Goal: Information Seeking & Learning: Learn about a topic

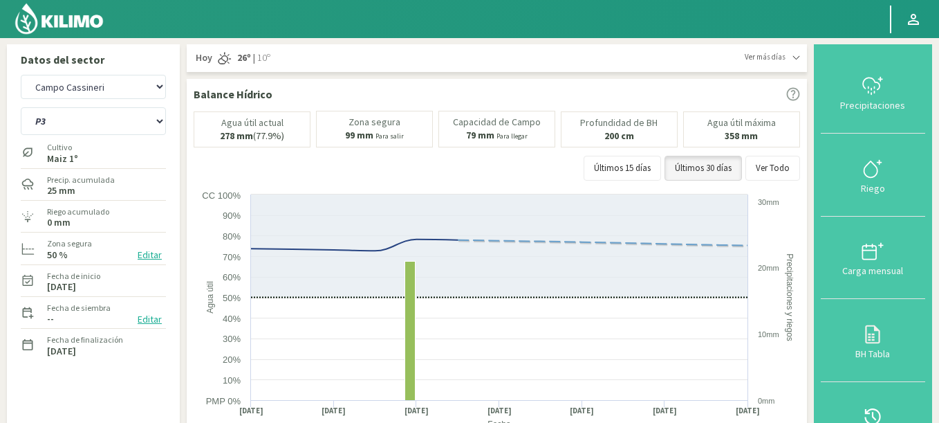
select select "33: Object"
click at [21, 107] on select "P1 P2 P3 R4 Riego 1 Riego 2 Riego 3" at bounding box center [93, 121] width 145 height 28
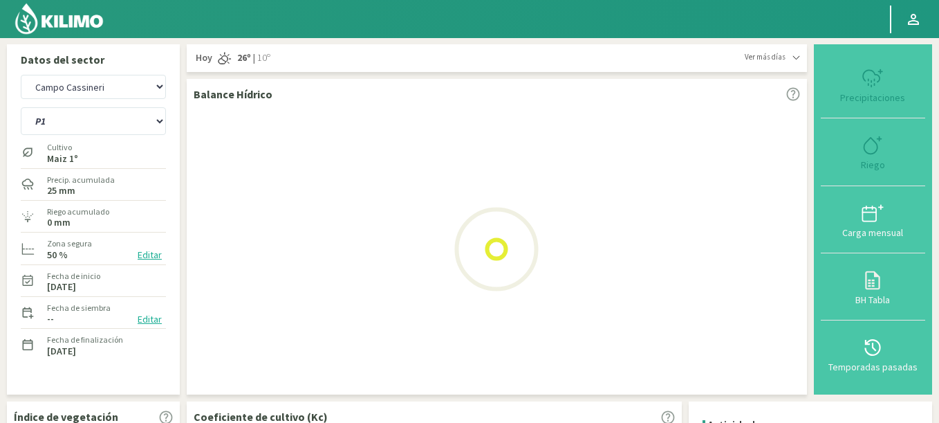
select select "2: Object"
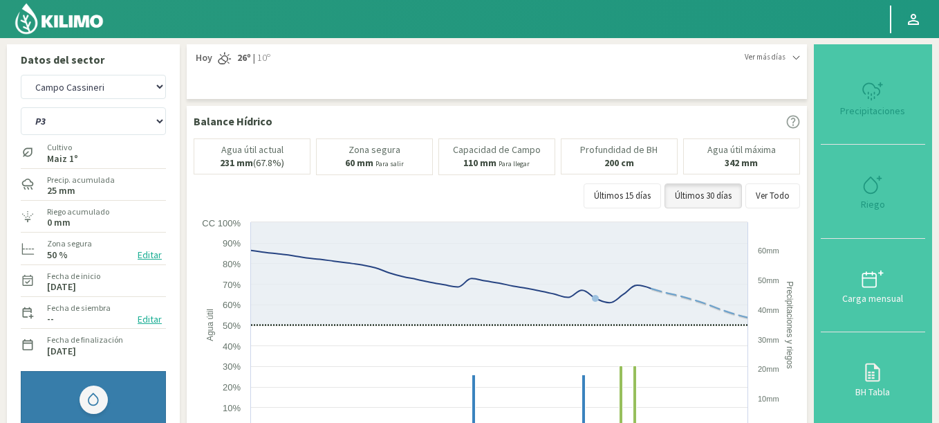
select select "317: Object"
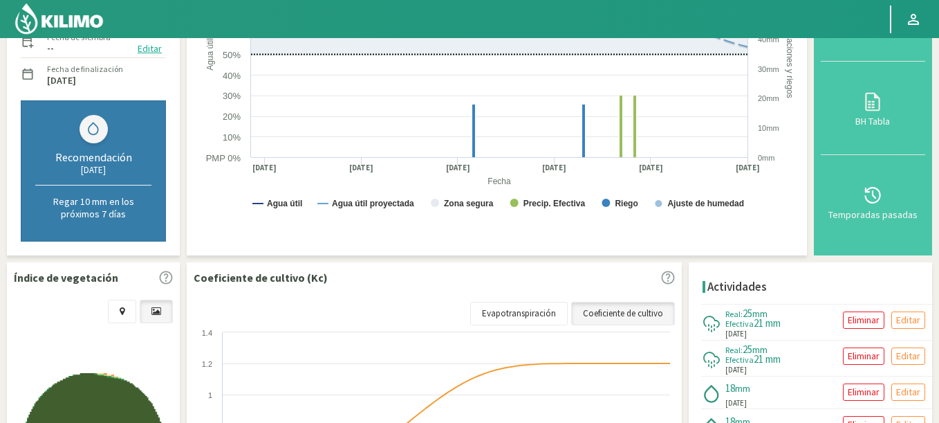
scroll to position [83, 0]
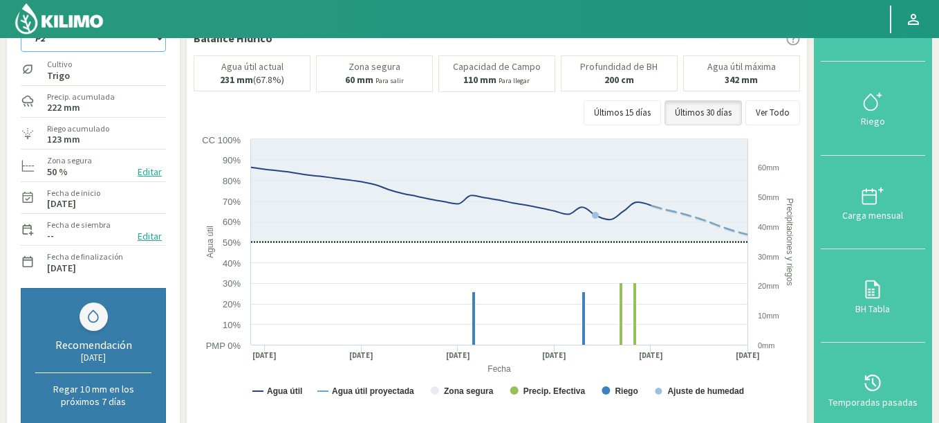
click at [21, 24] on select "P1 P2 P3 R4 Riego 1 Riego 2 Riego 3" at bounding box center [93, 38] width 145 height 28
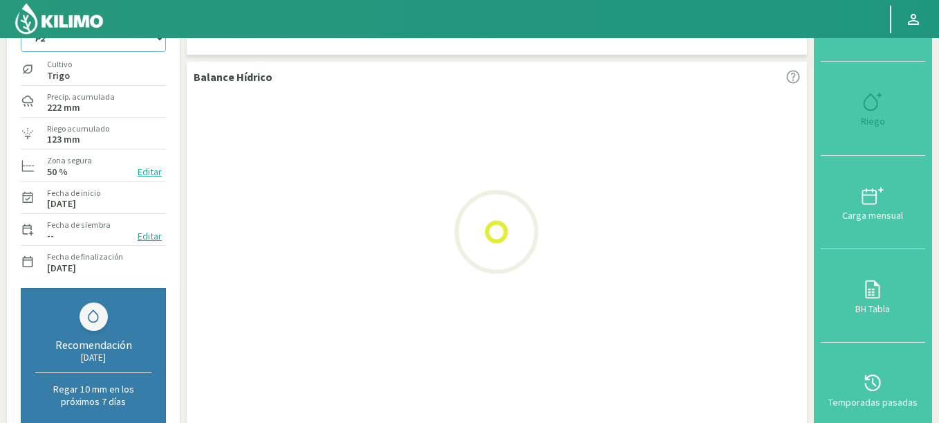
select select "7: Object"
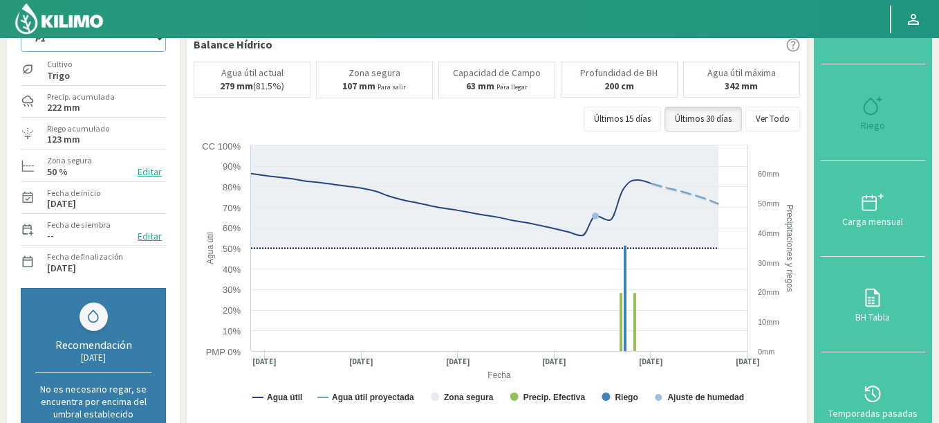
select select "601: Object"
click at [21, 24] on select "P1 P2 P3 R4 Riego 1 Riego 2 Riego 3" at bounding box center [93, 38] width 145 height 28
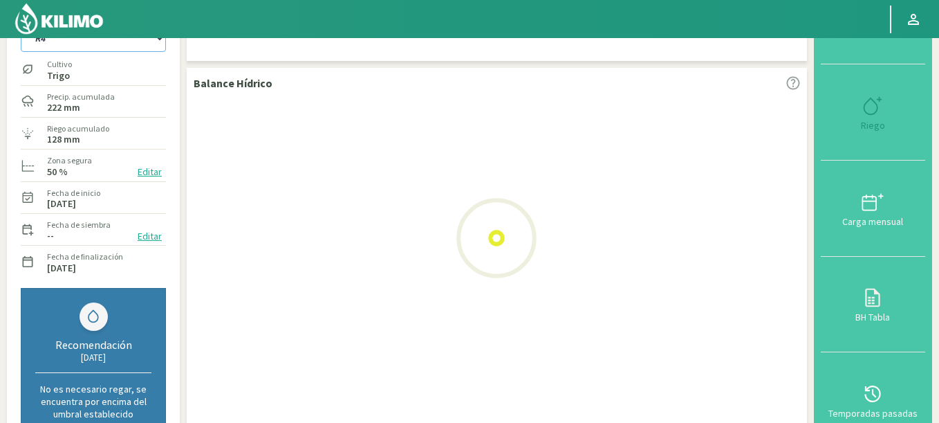
select select "15: Object"
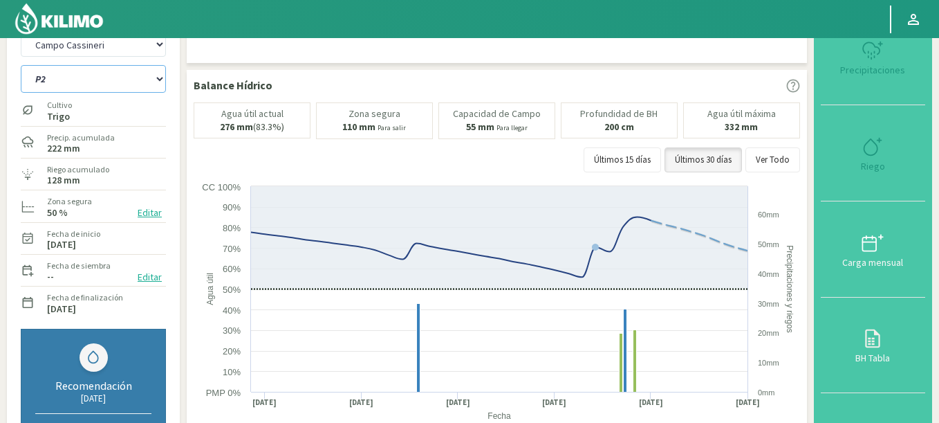
scroll to position [2, 0]
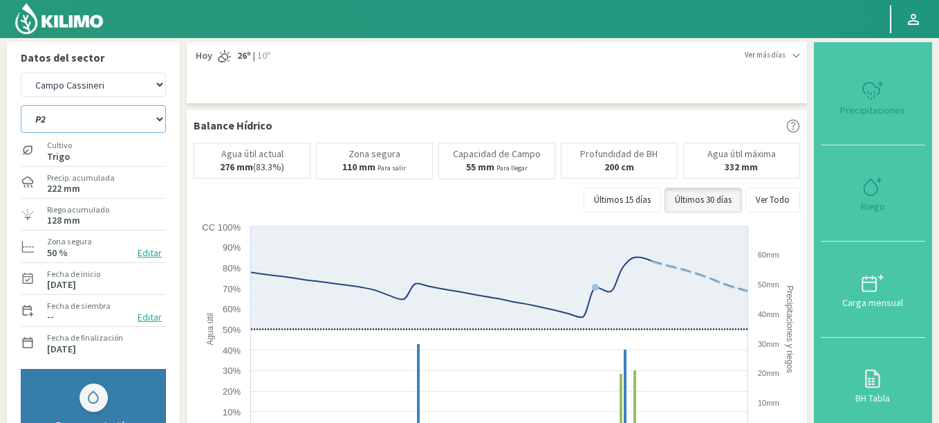
select select "885: Object"
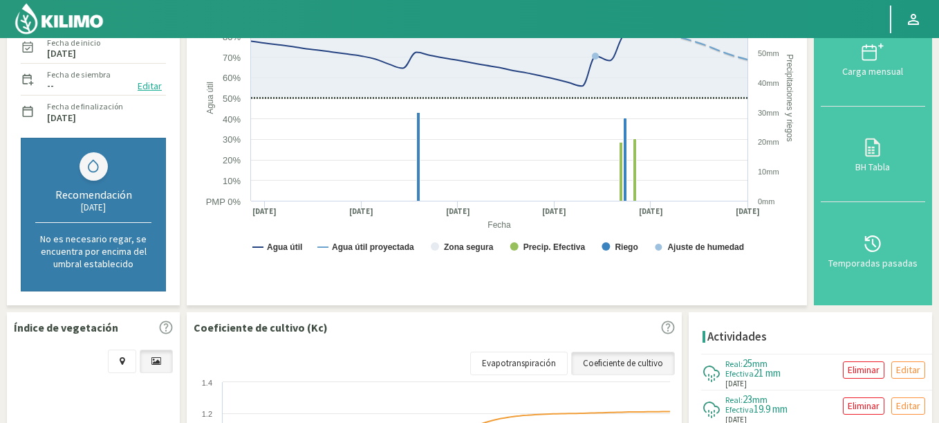
scroll to position [415, 0]
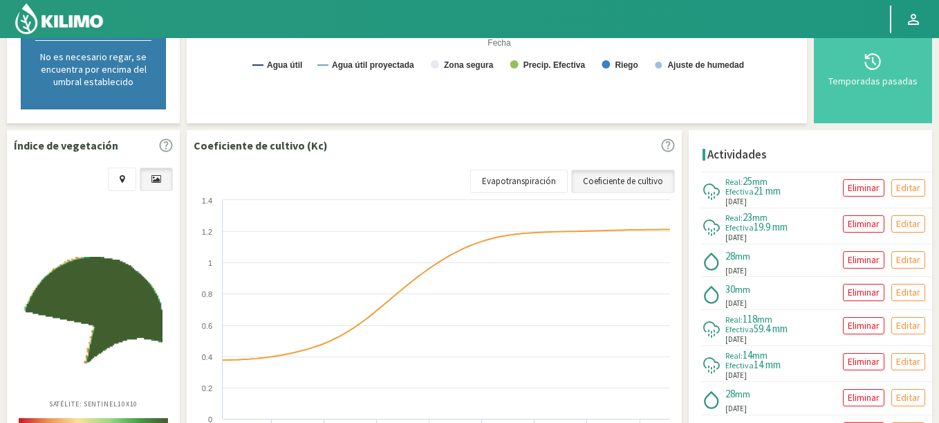
select select "24: Object"
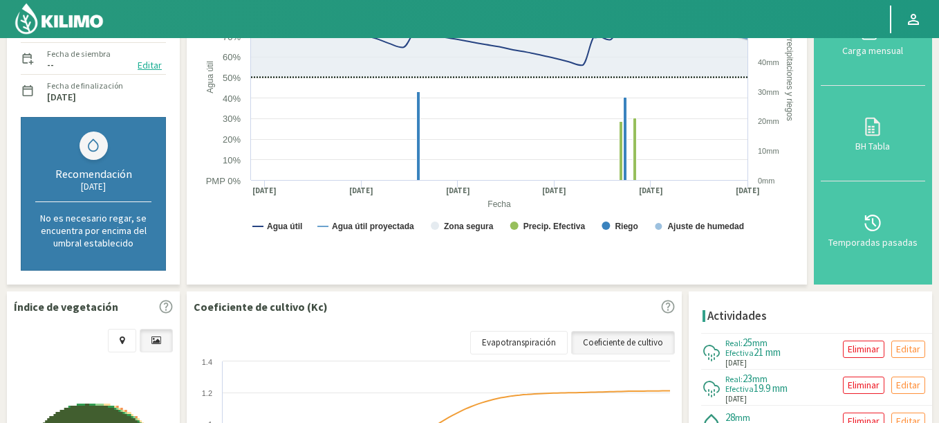
scroll to position [0, 0]
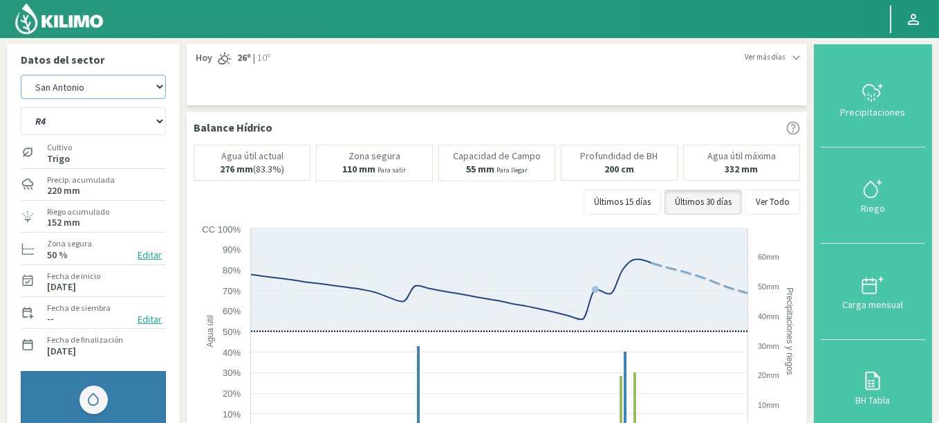
click at [21, 75] on select "Agr. Huertos de Chocalan Agrícola Bakia Agrícola [GEOGRAPHIC_DATA] - IC Agrícol…" at bounding box center [93, 87] width 145 height 24
select select "1368: Object"
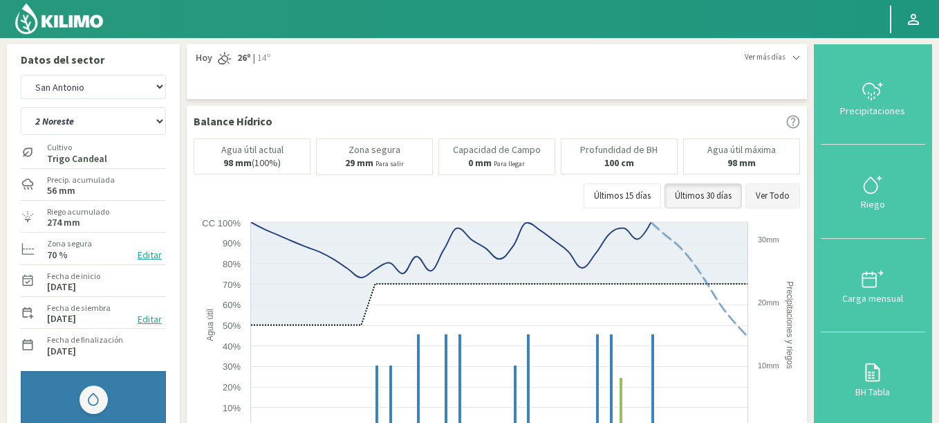
click at [761, 184] on button "Ver Todo" at bounding box center [772, 195] width 55 height 25
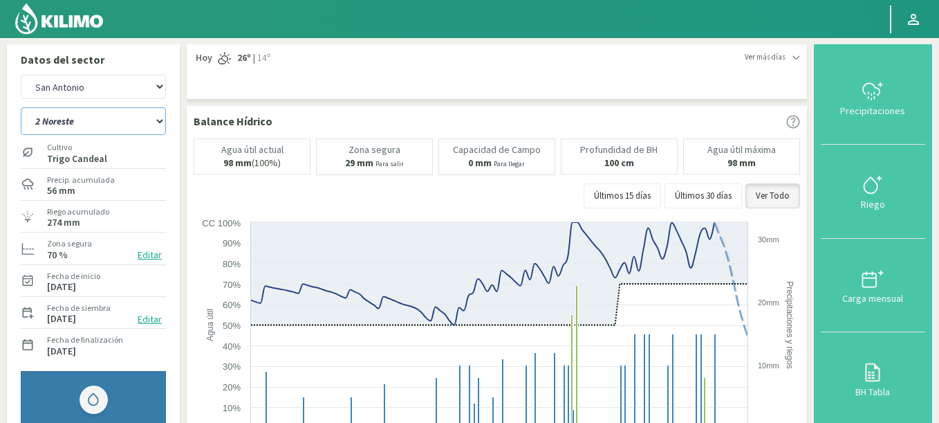
click at [80, 124] on select "2 Noreste 4 Sudeste 5 Oeste 6 Noreste" at bounding box center [93, 121] width 145 height 28
click at [21, 107] on select "2 Noreste 4 Sudeste 5 Oeste 6 Noreste" at bounding box center [93, 121] width 145 height 28
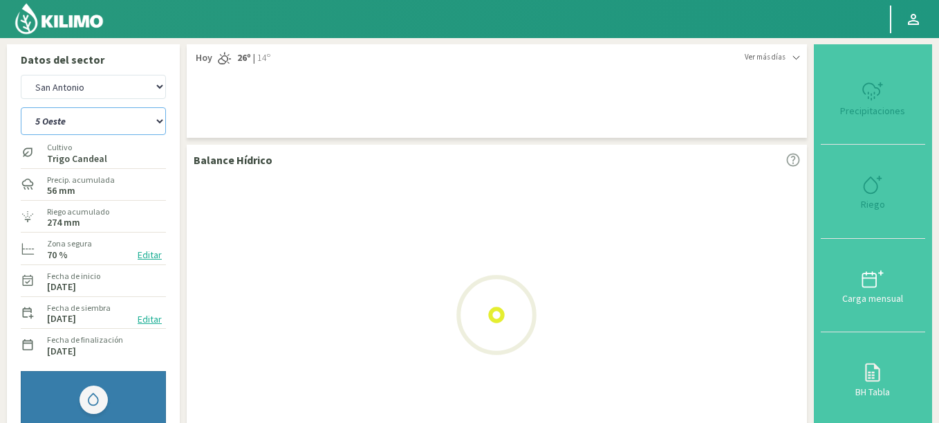
select select "28: Object"
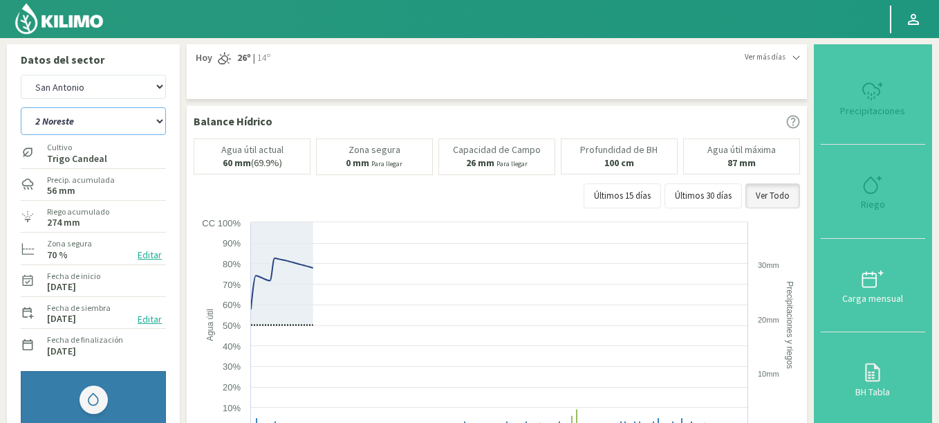
select select "1652: Object"
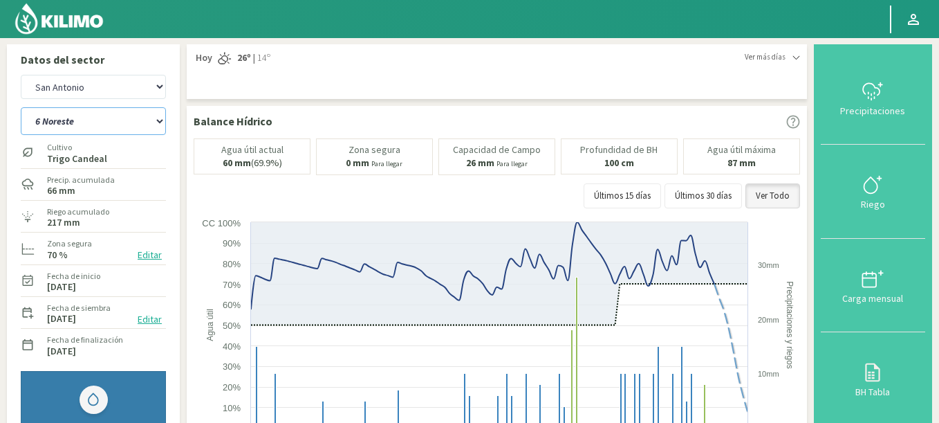
click at [21, 107] on select "2 Noreste 4 Sudeste 5 Oeste 6 Noreste" at bounding box center [93, 121] width 145 height 28
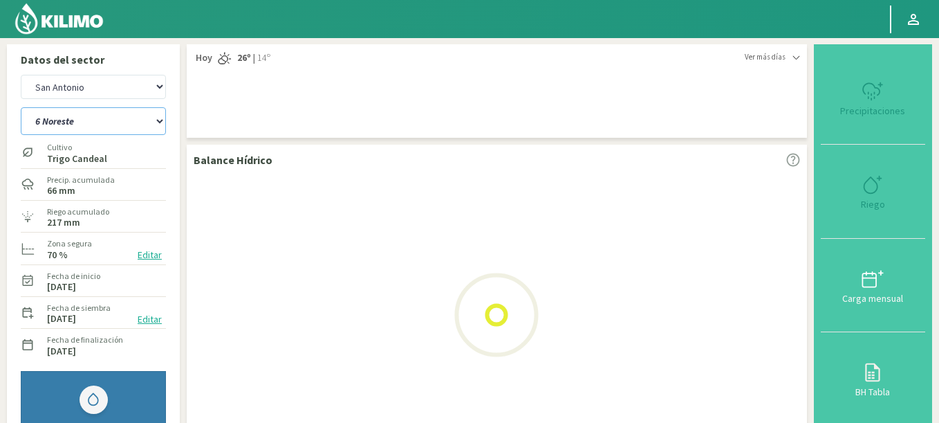
select select "34: Object"
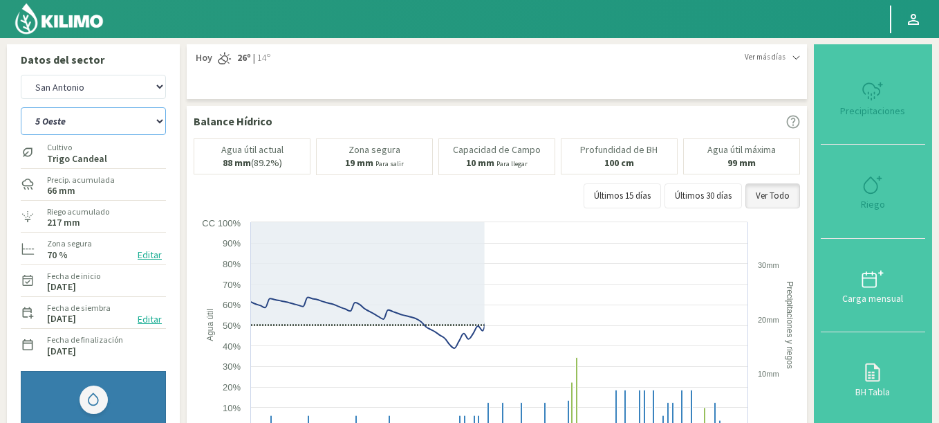
select select "1936: Object"
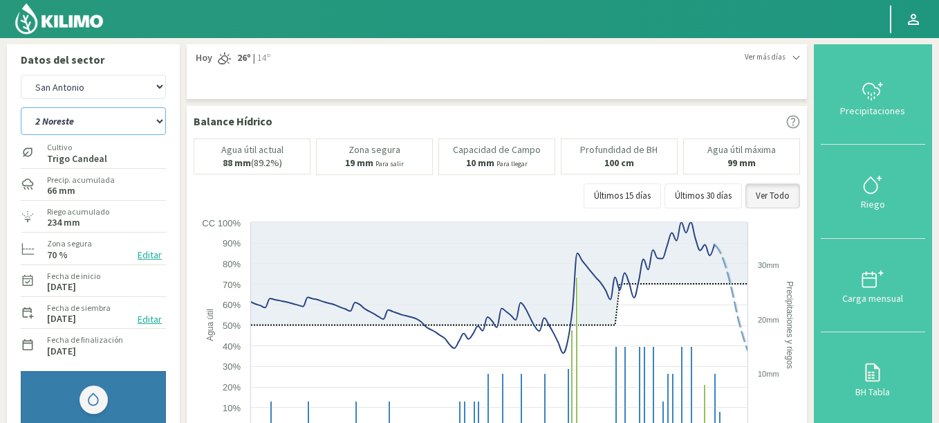
click at [21, 107] on select "2 Noreste 4 Sudeste 5 Oeste 6 Noreste" at bounding box center [93, 121] width 145 height 28
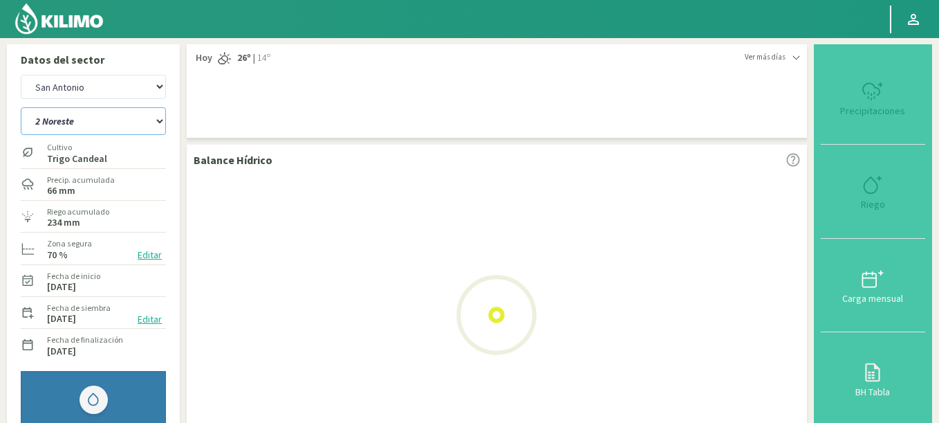
select select "39: Object"
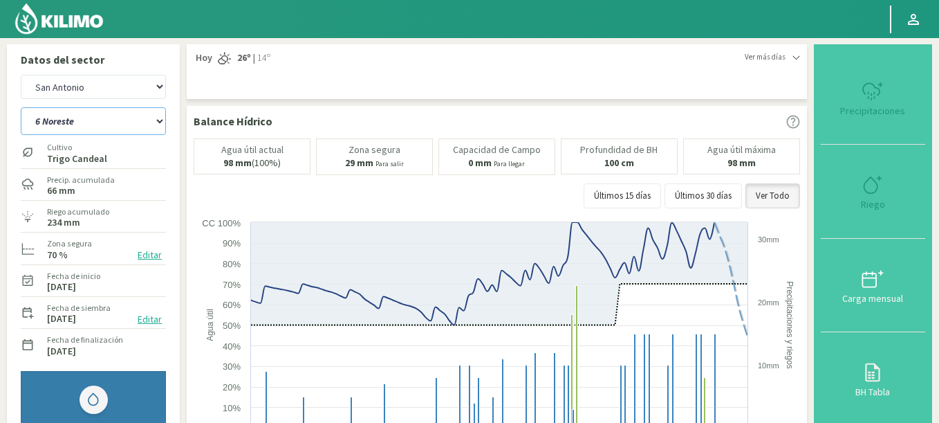
select select "2220: Object"
select select "40: Object"
click at [87, 24] on img at bounding box center [59, 18] width 91 height 33
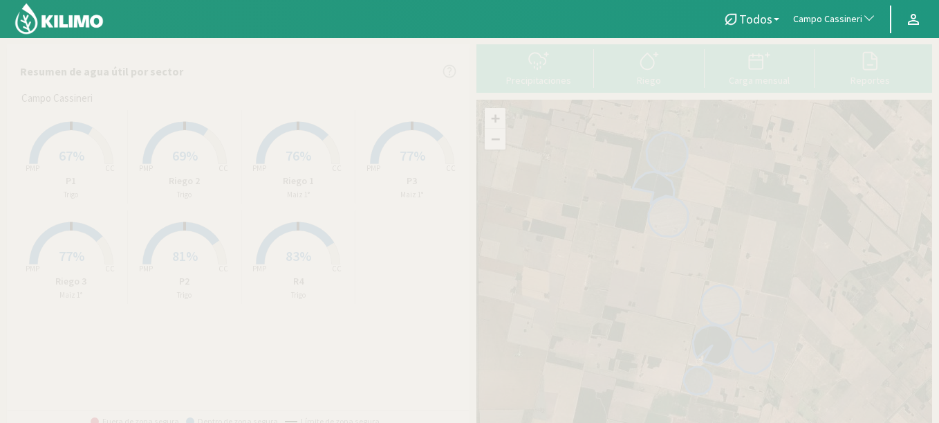
click at [845, 18] on span "Campo Cassineri" at bounding box center [827, 19] width 69 height 14
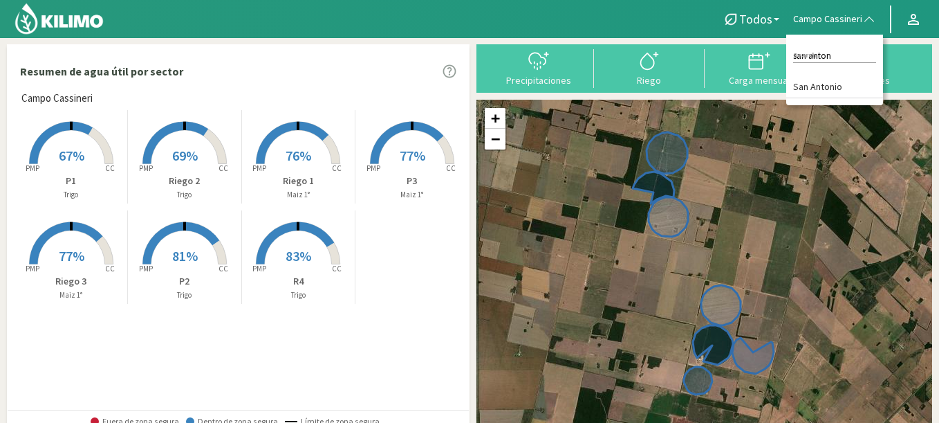
type input "san anton"
click at [830, 78] on li "San Antonio" at bounding box center [834, 87] width 97 height 21
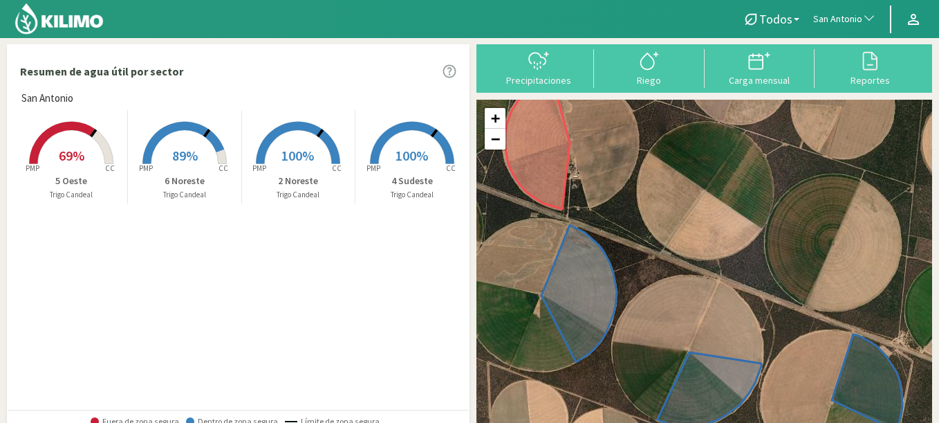
click at [427, 160] on rect at bounding box center [412, 165] width 111 height 111
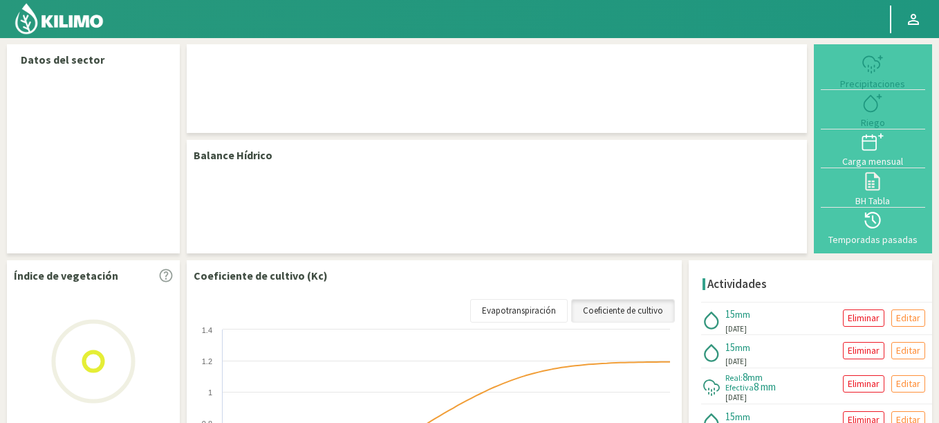
select select "232: Object"
select select "1: Object"
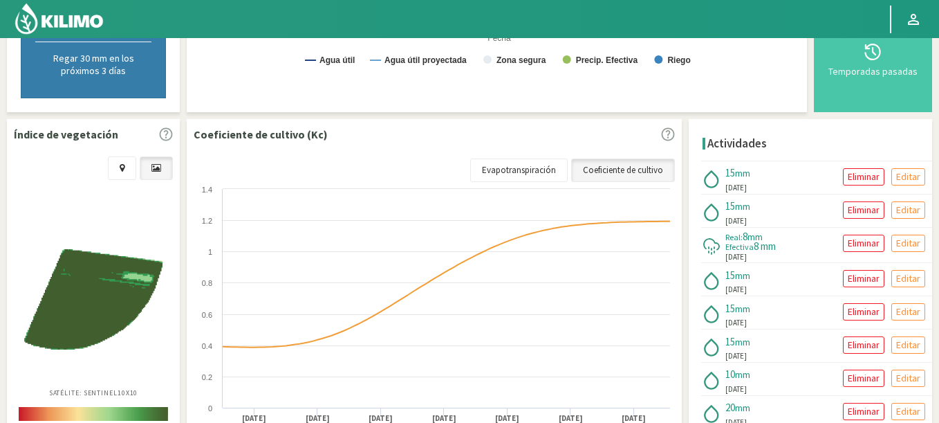
scroll to position [415, 0]
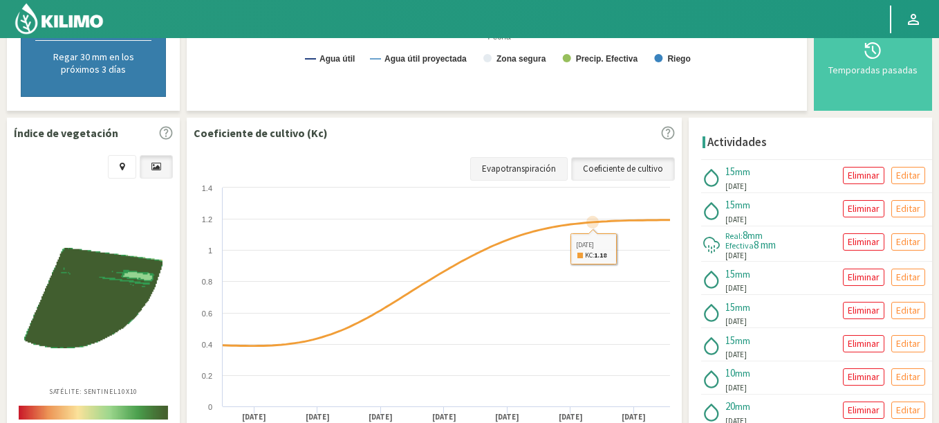
click at [548, 163] on link "Evapotranspiración" at bounding box center [519, 169] width 98 height 24
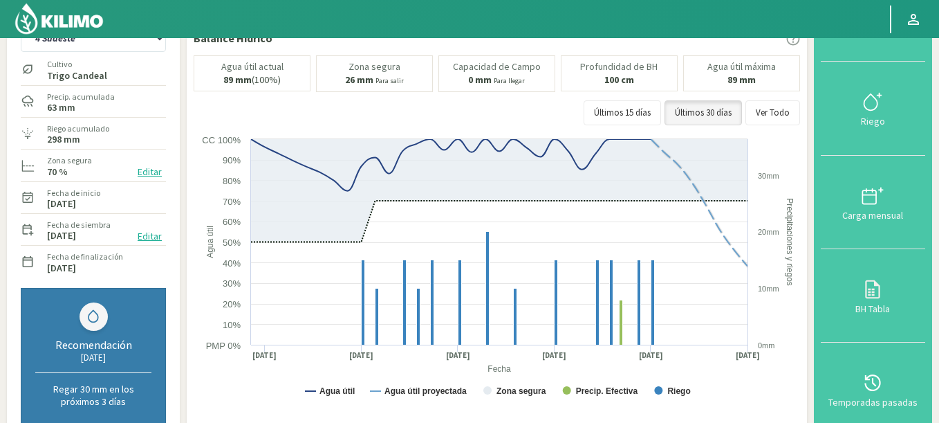
scroll to position [0, 0]
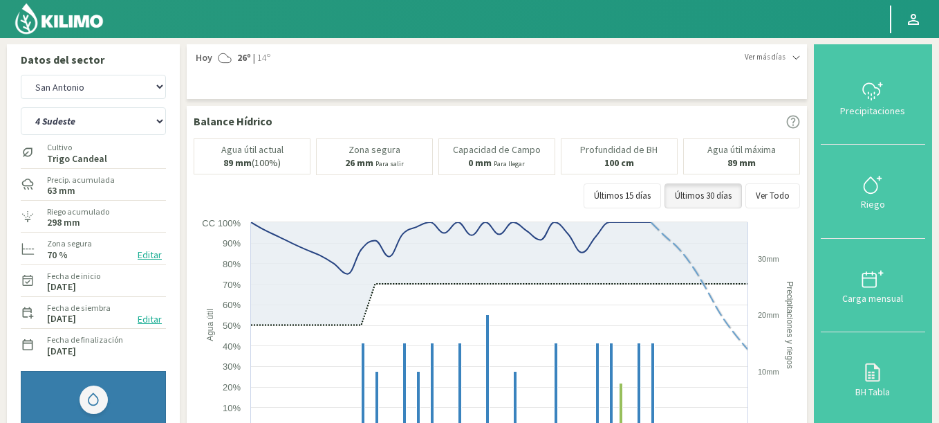
click at [60, 19] on img at bounding box center [59, 18] width 91 height 33
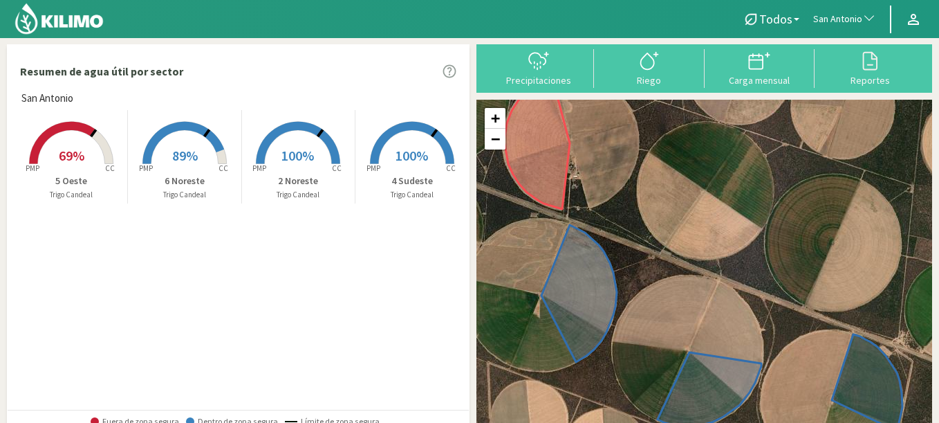
click at [303, 156] on span "100%" at bounding box center [297, 155] width 33 height 17
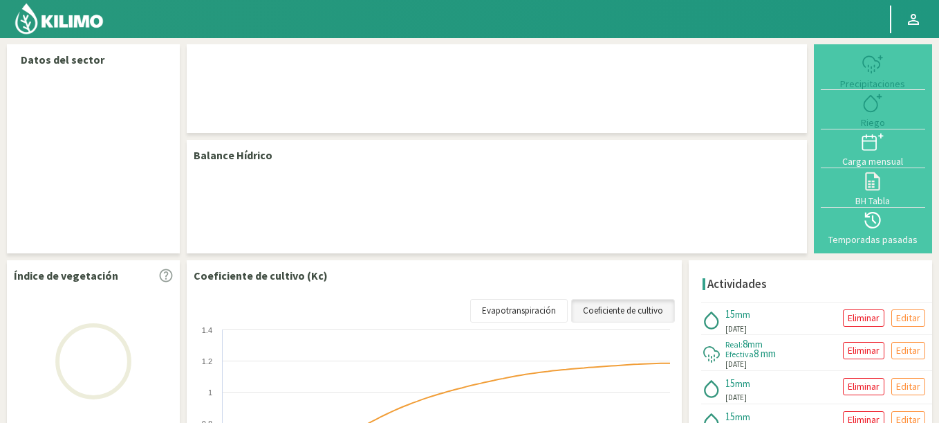
select select "232: Object"
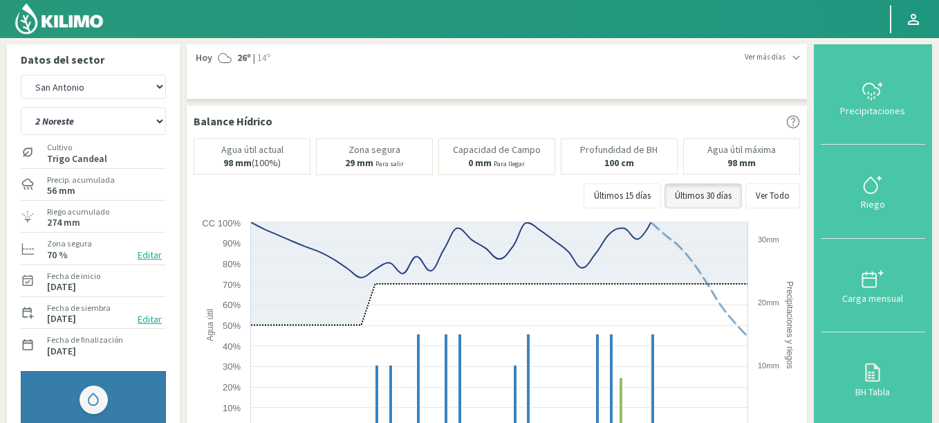
click at [60, 14] on img at bounding box center [59, 18] width 91 height 33
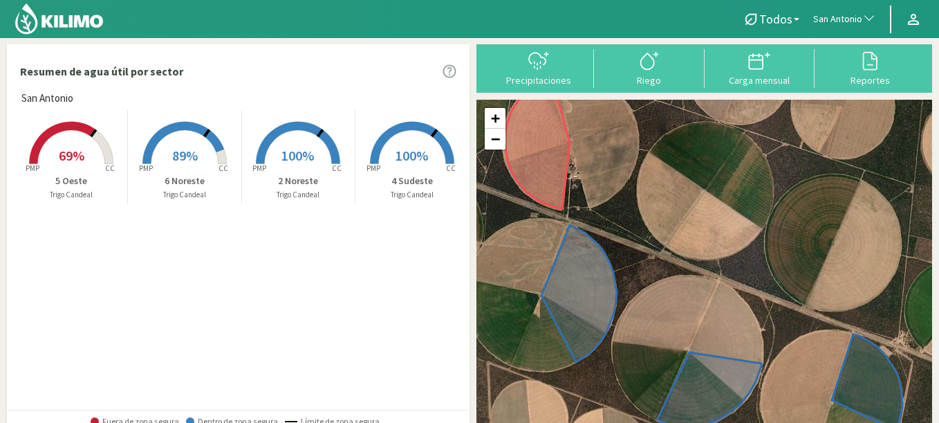
click at [91, 134] on icon at bounding box center [93, 133] width 5 height 7
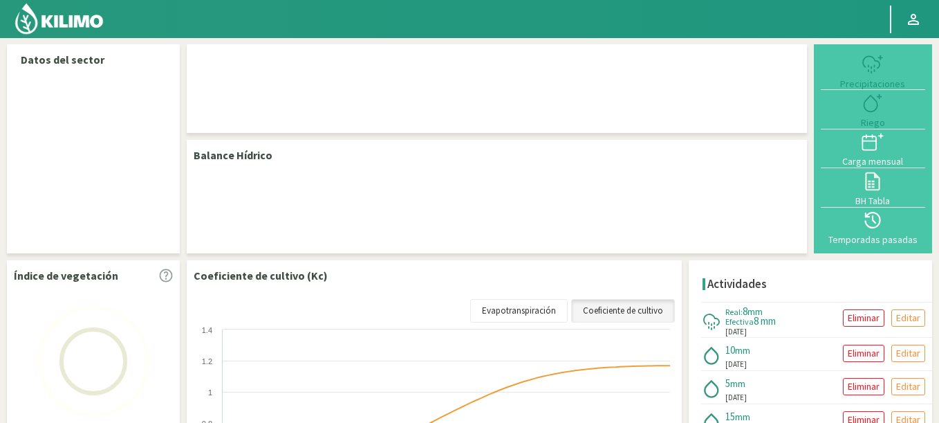
select select "232: Object"
select select "2: Object"
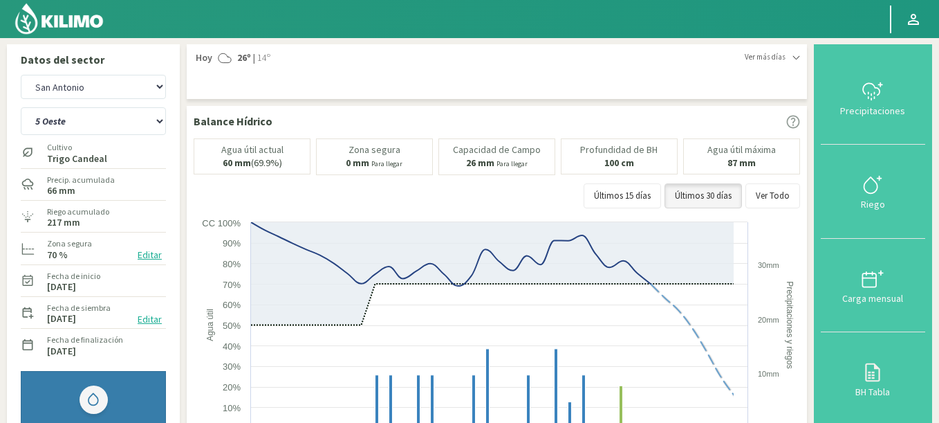
click at [91, 8] on img at bounding box center [59, 18] width 91 height 33
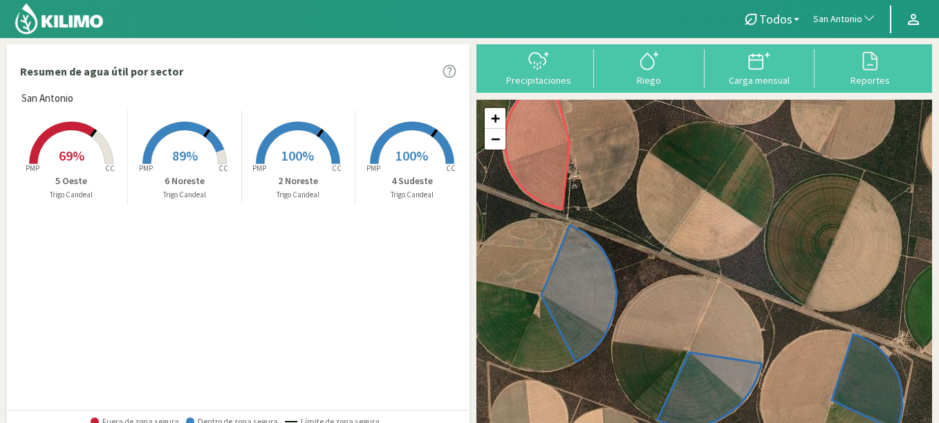
click at [44, 156] on rect at bounding box center [71, 165] width 111 height 111
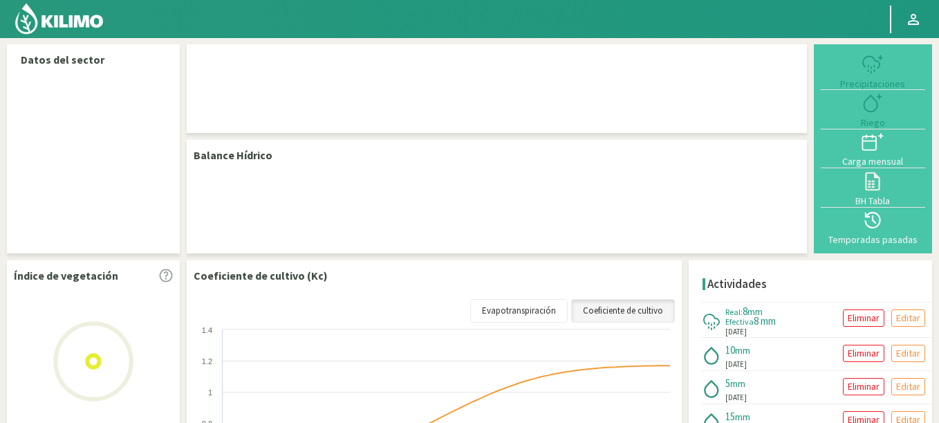
select select "232: Object"
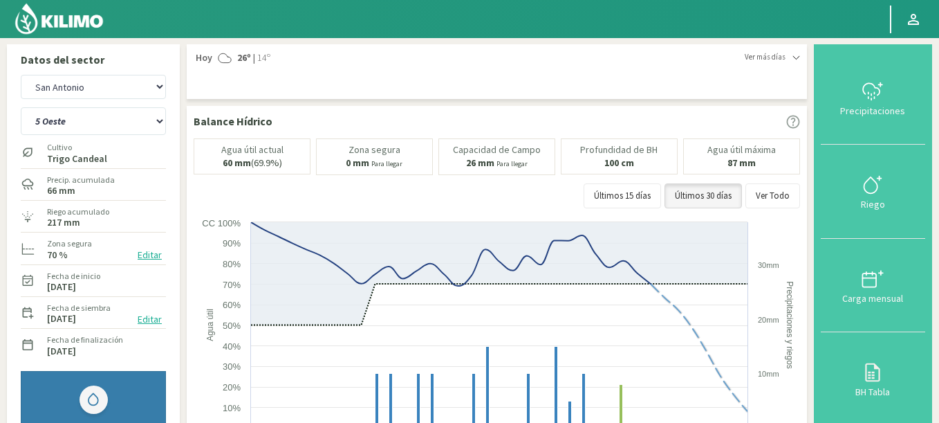
click at [764, 54] on span "Ver más días" at bounding box center [765, 57] width 41 height 12
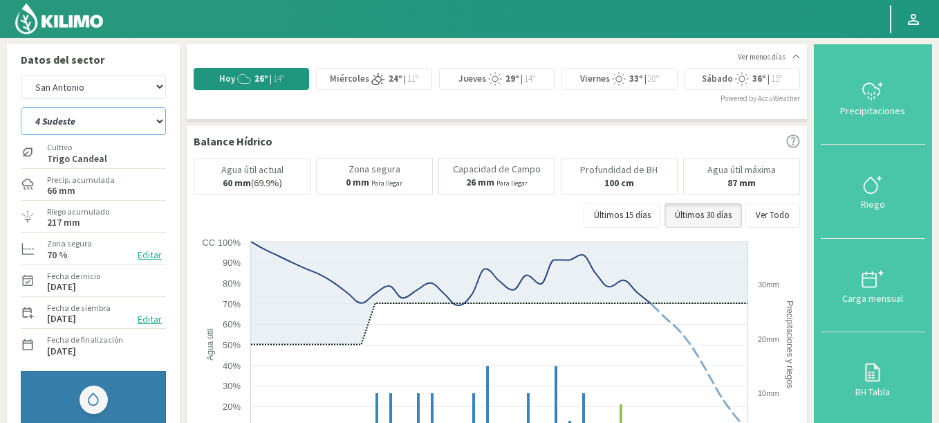
click at [21, 107] on select "2 Noreste 4 Sudeste 5 Oeste 6 Noreste" at bounding box center [93, 121] width 145 height 28
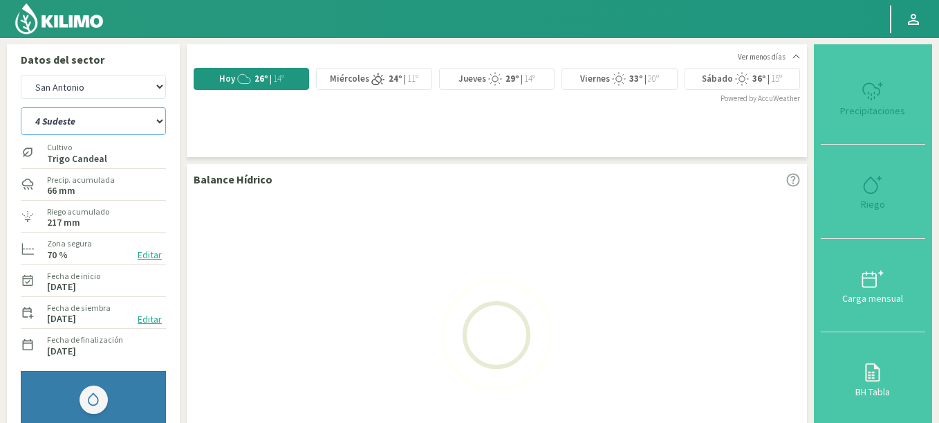
select select "2: Object"
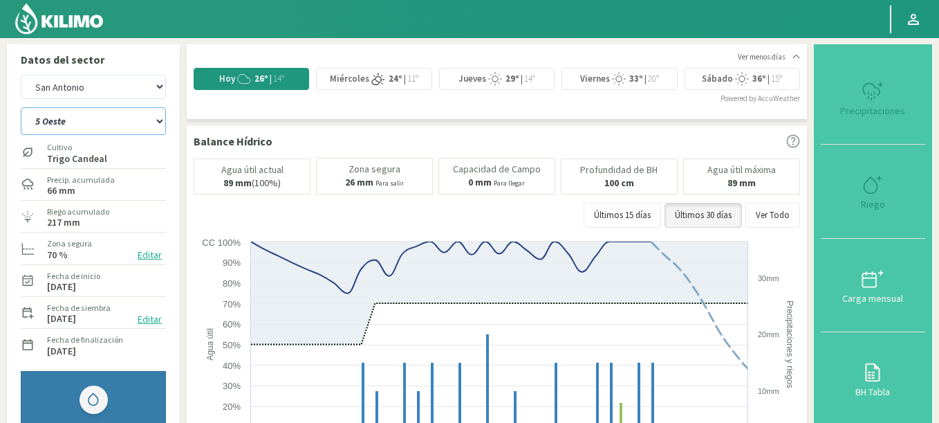
select select "516: Object"
click at [21, 107] on select "2 Noreste 4 Sudeste 5 Oeste 6 Noreste" at bounding box center [93, 121] width 145 height 28
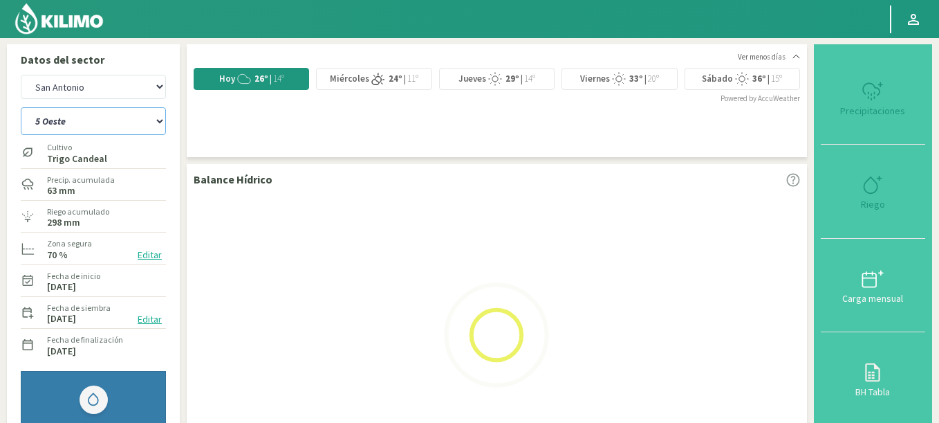
select select "5: Object"
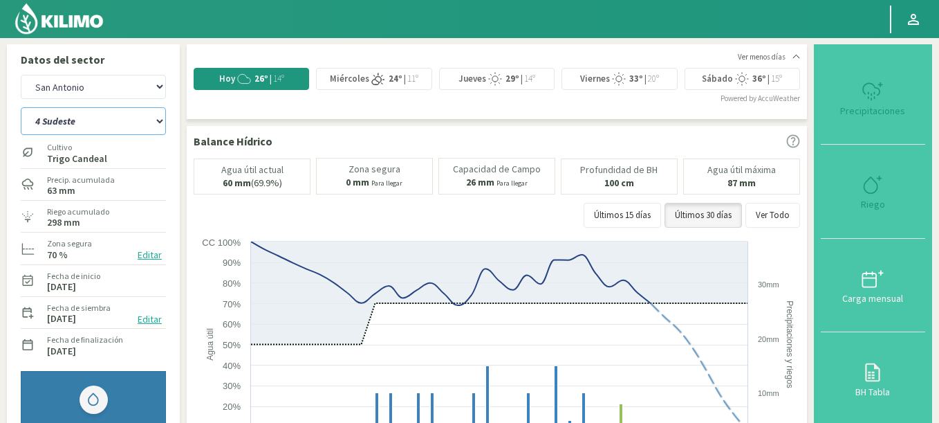
select select "800: Object"
click at [21, 107] on select "2 Noreste 4 Sudeste 5 Oeste 6 Noreste" at bounding box center [93, 121] width 145 height 28
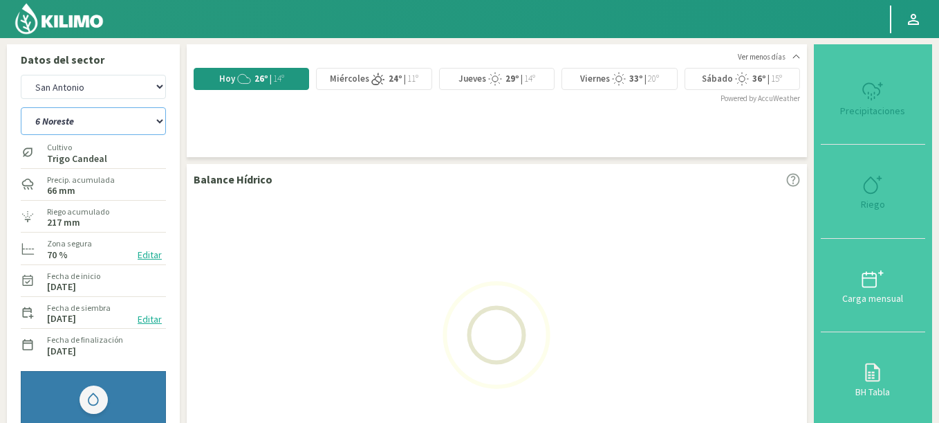
select select "10: Object"
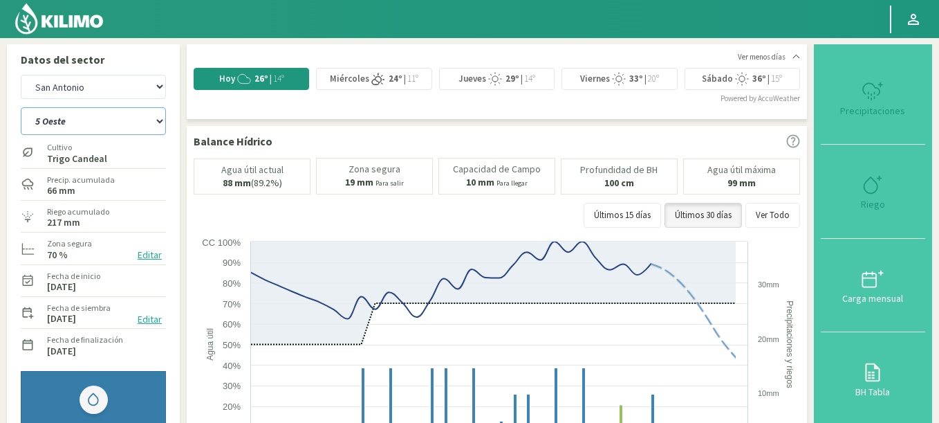
select select "1084: Object"
select select "15: Object"
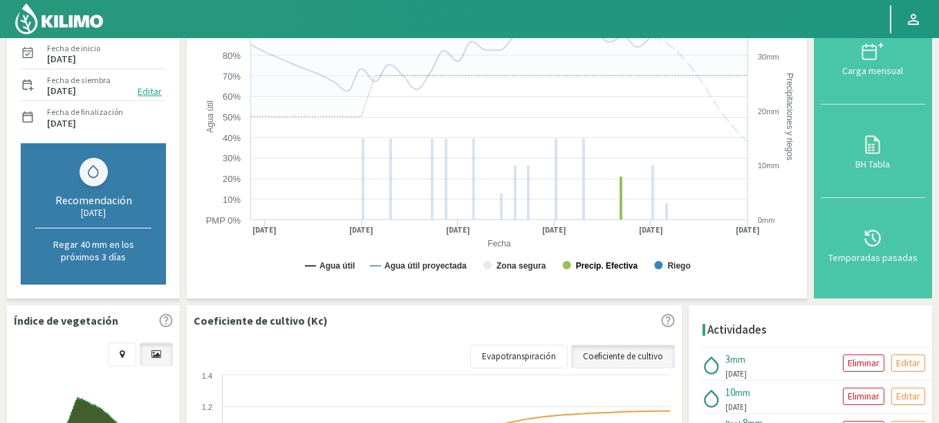
scroll to position [166, 0]
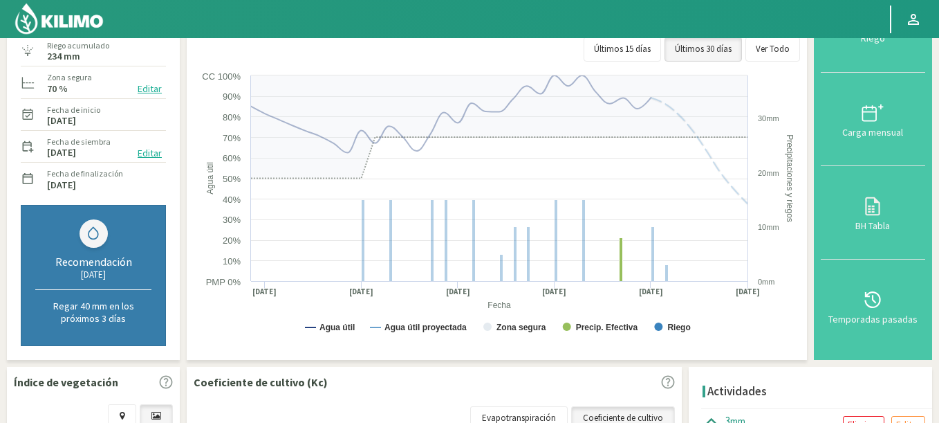
click at [581, 321] on rect at bounding box center [499, 206] width 610 height 277
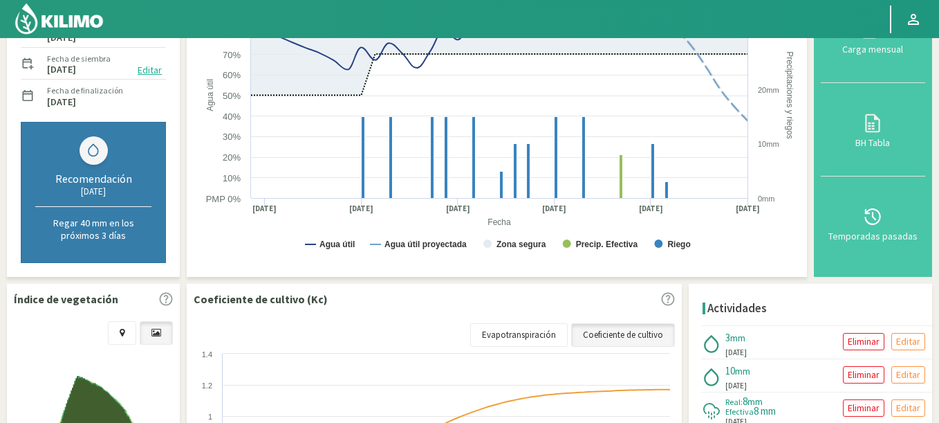
scroll to position [0, 0]
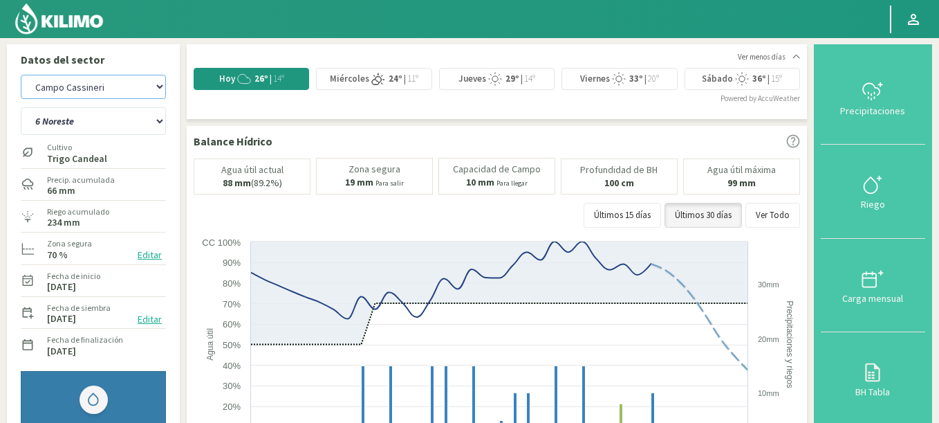
click at [21, 75] on select "Agr. Huertos de Chocalan Agrícola Bakia Agrícola [GEOGRAPHIC_DATA] - IC Agrícol…" at bounding box center [93, 87] width 145 height 24
select select "1169: Object"
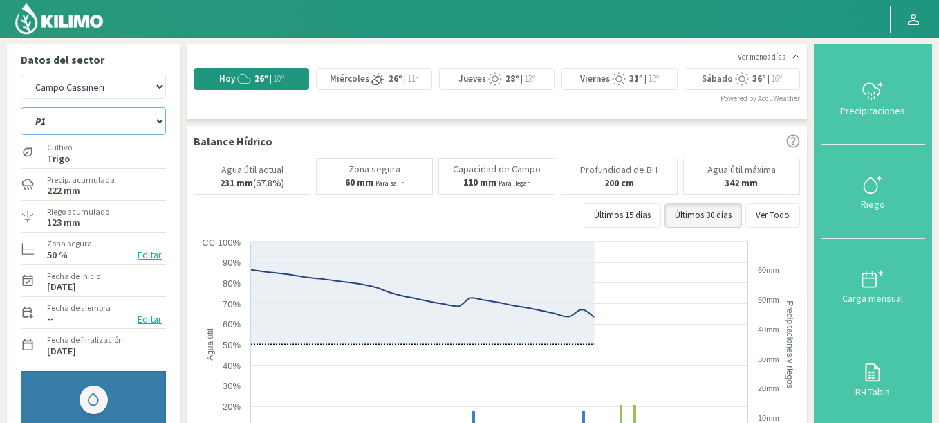
click at [96, 122] on select "P1 P2 P3 R4 Riego 1 Riego 2 Riego 3" at bounding box center [93, 121] width 145 height 28
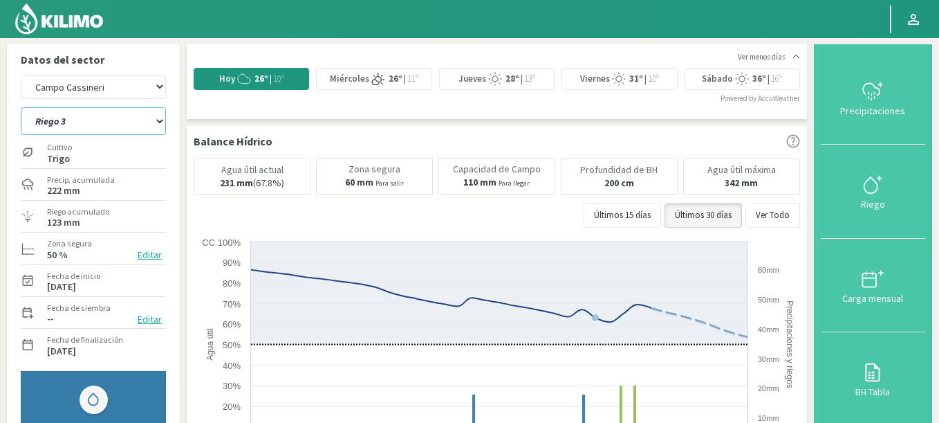
click at [21, 107] on select "P1 P2 P3 R4 Riego 1 Riego 2 Riego 3" at bounding box center [93, 121] width 145 height 28
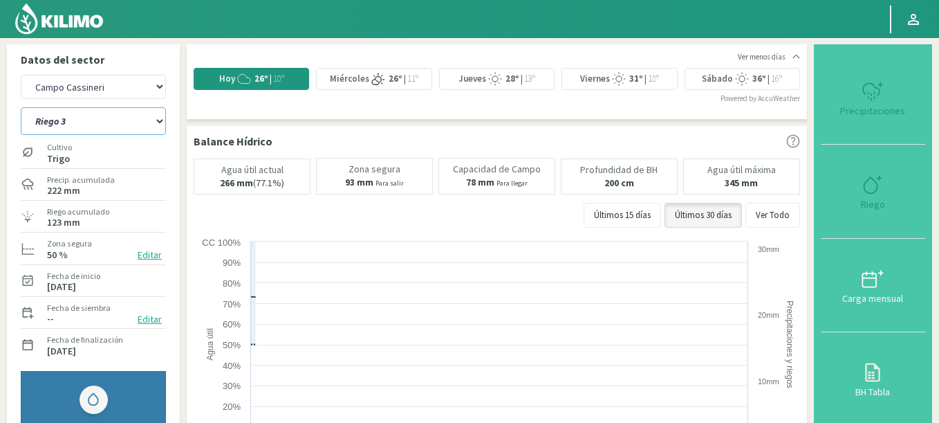
select select "16: Object"
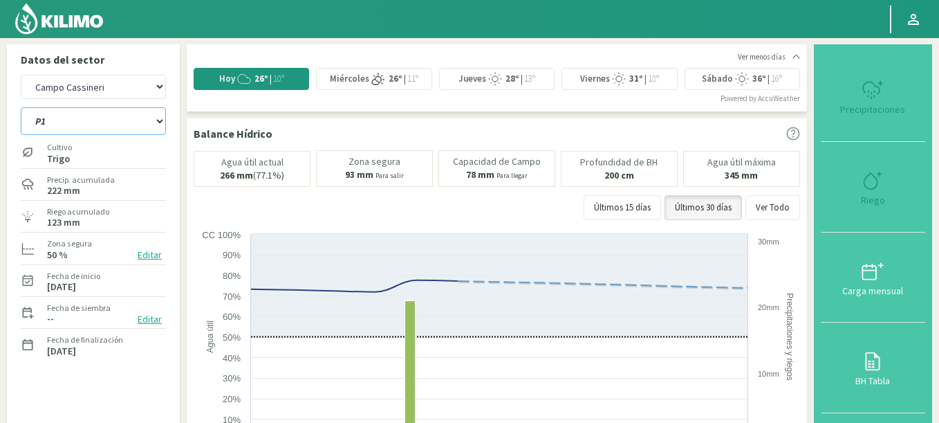
select select "1453: Object"
drag, startPoint x: 75, startPoint y: 125, endPoint x: 0, endPoint y: 265, distance: 158.7
click at [21, 107] on select "P1 P2 P3 R4 Riego 1 Riego 2 Riego 3" at bounding box center [93, 121] width 145 height 28
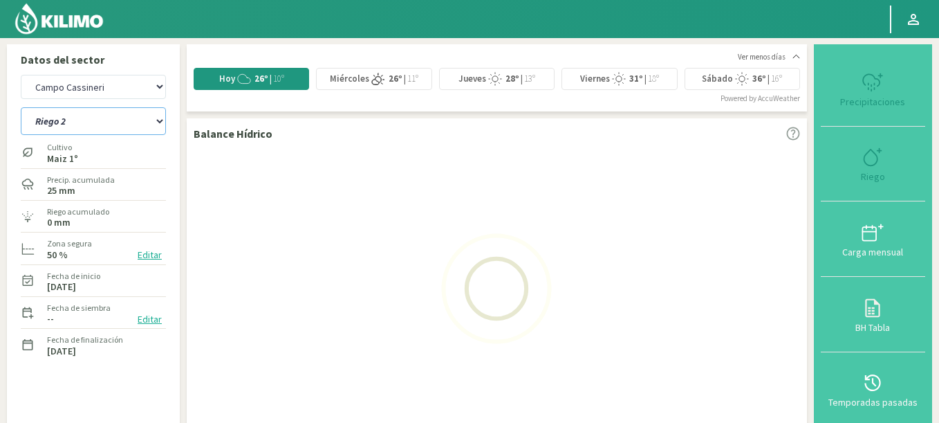
select select "29: Object"
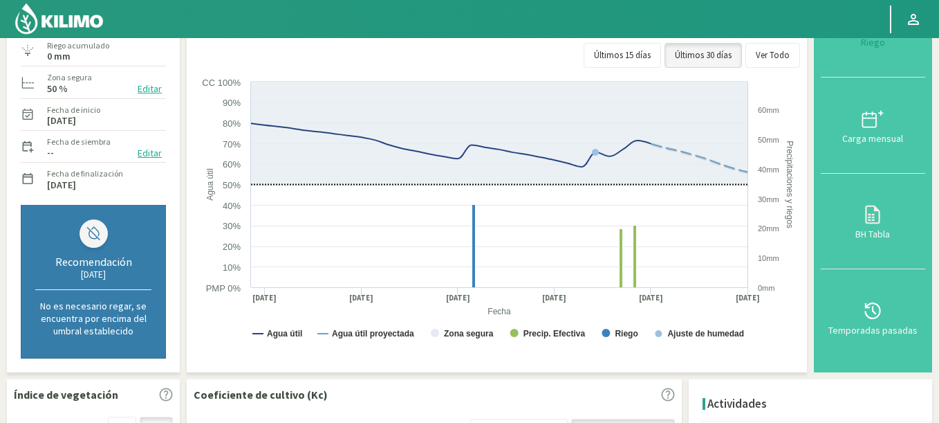
select select "1737: Object"
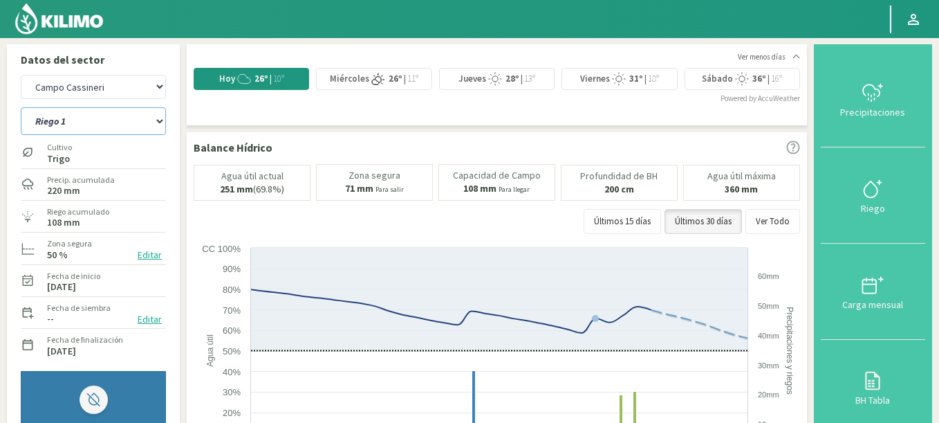
click at [21, 107] on select "P1 P2 P3 R4 Riego 1 Riego 2 Riego 3" at bounding box center [93, 121] width 145 height 28
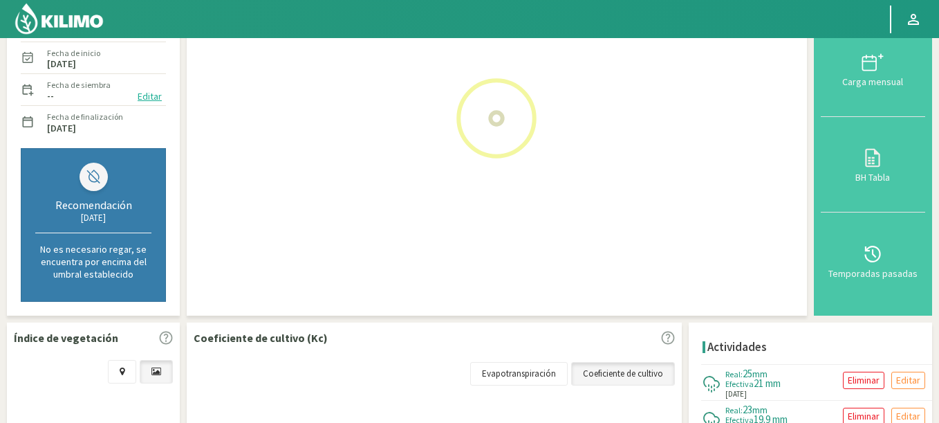
scroll to position [332, 0]
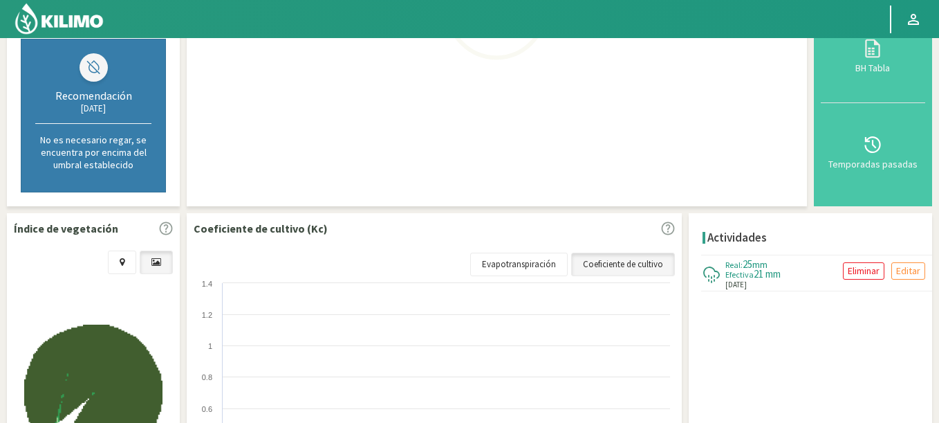
select select "35: Object"
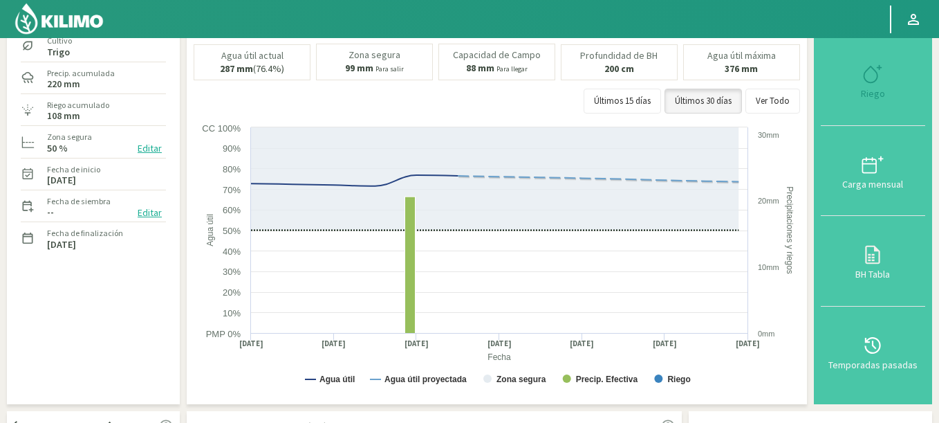
scroll to position [83, 0]
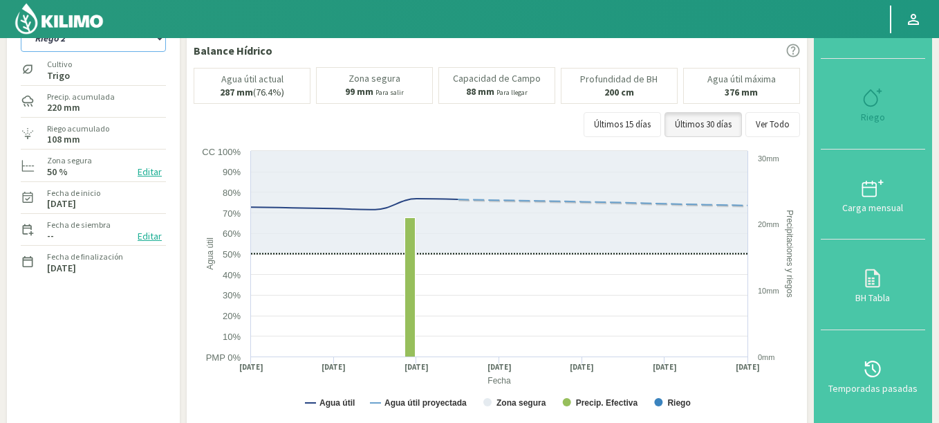
select select "2021: Object"
select select "41: Object"
click at [62, 10] on img at bounding box center [59, 18] width 91 height 33
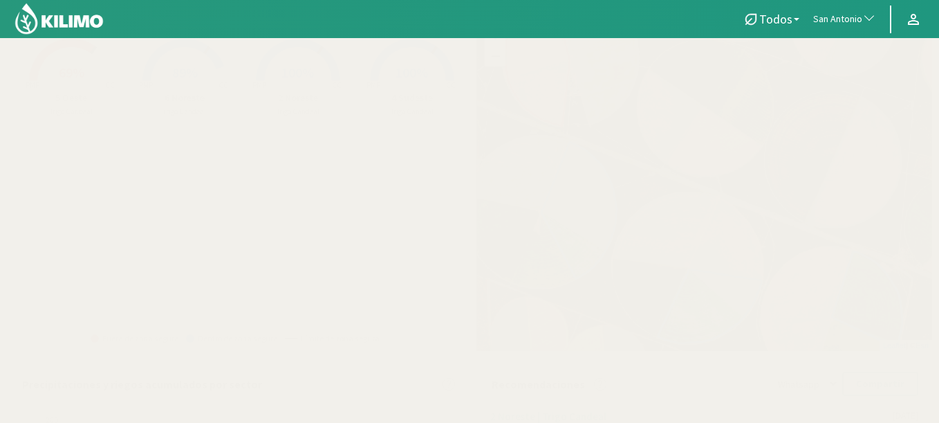
click at [853, 10] on button "San Antonio" at bounding box center [844, 19] width 77 height 30
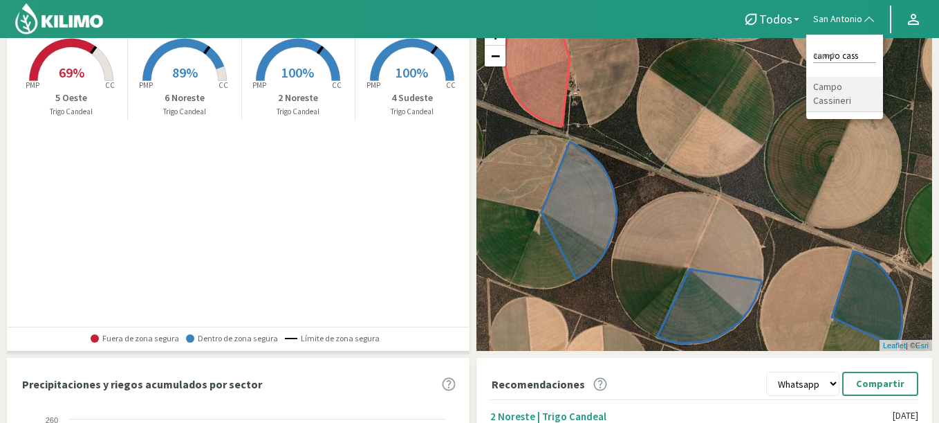
type input "campo cass"
click at [826, 102] on li "Campo Cassineri" at bounding box center [844, 94] width 77 height 35
